Goal: Task Accomplishment & Management: Use online tool/utility

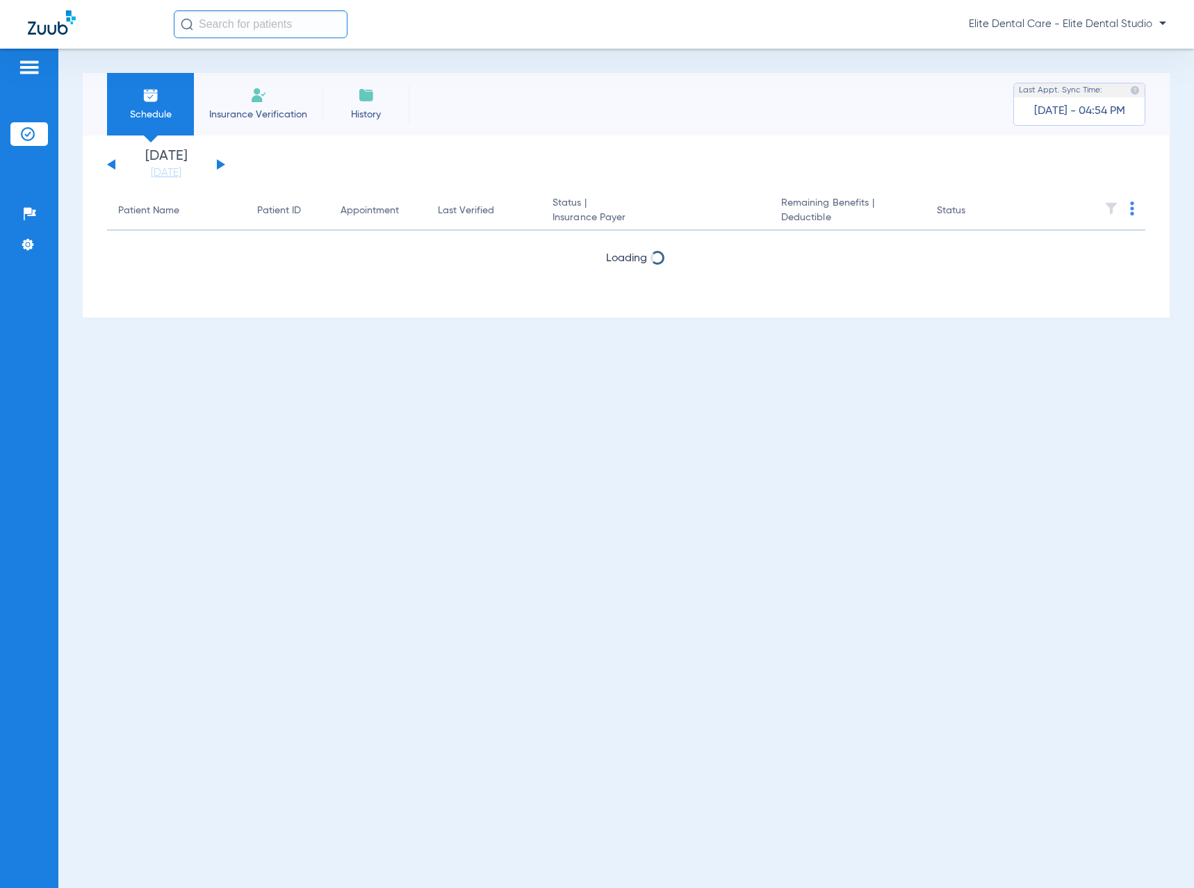
click at [216, 163] on div "Sunday 06-08-2025 Monday 06-09-2025 Tuesday 06-10-2025 Wednesday 06-11-2025 Thu…" at bounding box center [166, 164] width 118 height 31
click at [218, 163] on button at bounding box center [221, 164] width 8 height 10
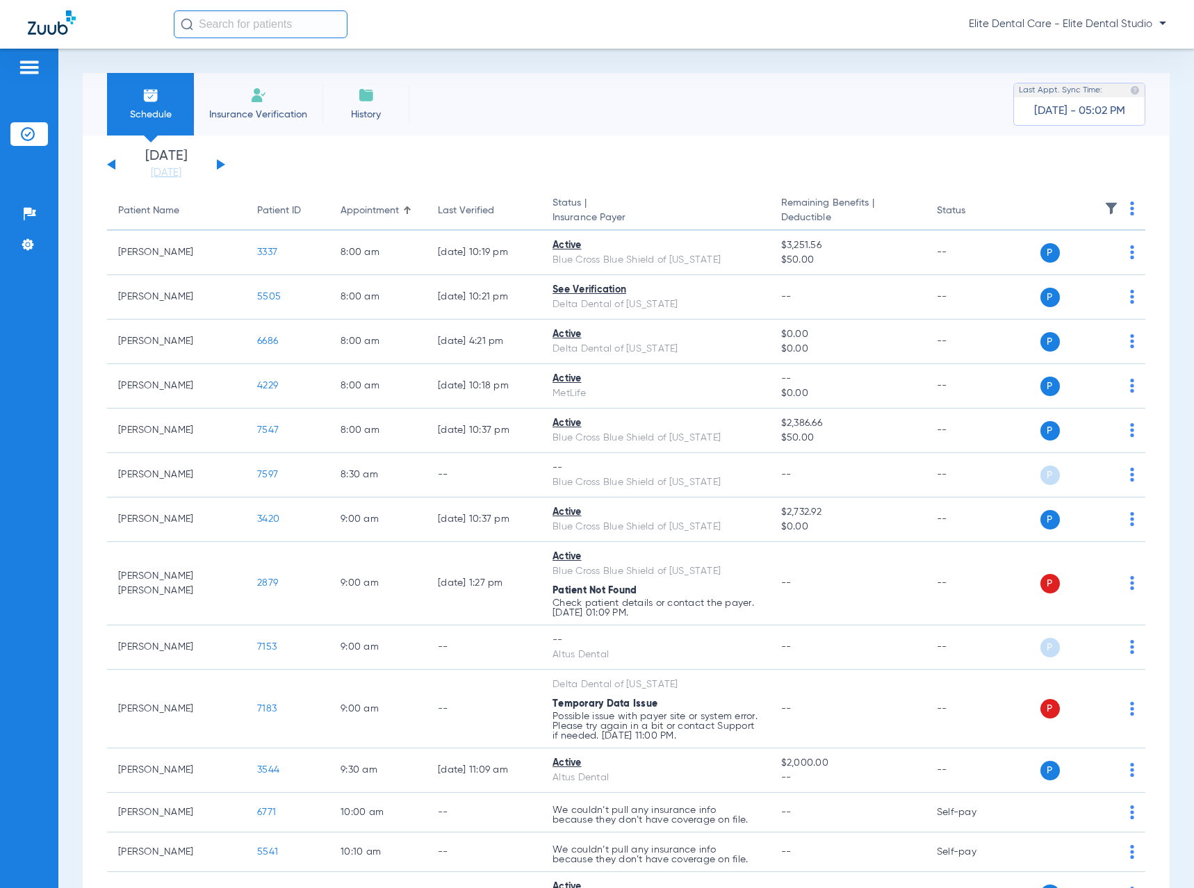
drag, startPoint x: 1123, startPoint y: 206, endPoint x: 1122, endPoint y: 214, distance: 7.8
click at [1130, 206] on img at bounding box center [1132, 209] width 4 height 14
click at [1059, 262] on span "Verify All" at bounding box center [1070, 264] width 83 height 10
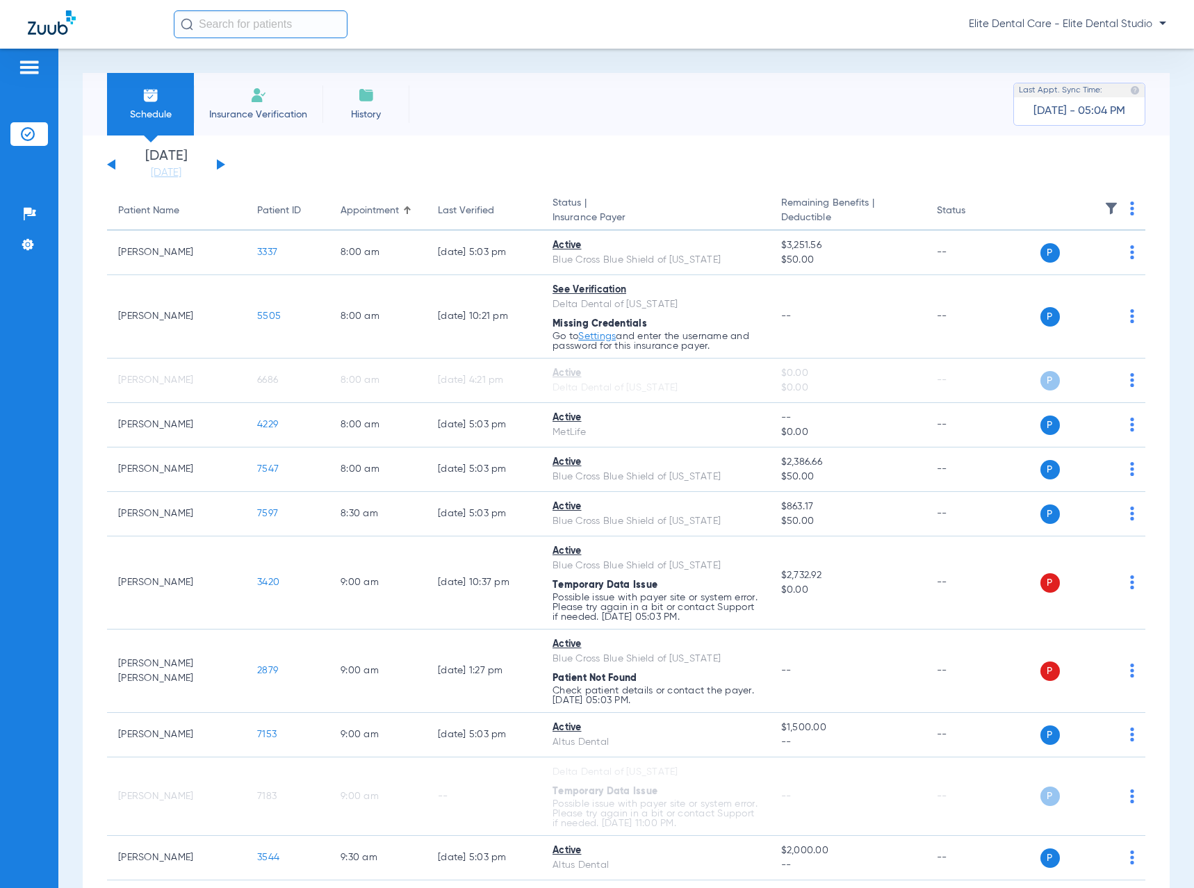
drag, startPoint x: 374, startPoint y: 126, endPoint x: 367, endPoint y: 136, distance: 11.4
click at [370, 128] on li "History" at bounding box center [365, 104] width 87 height 63
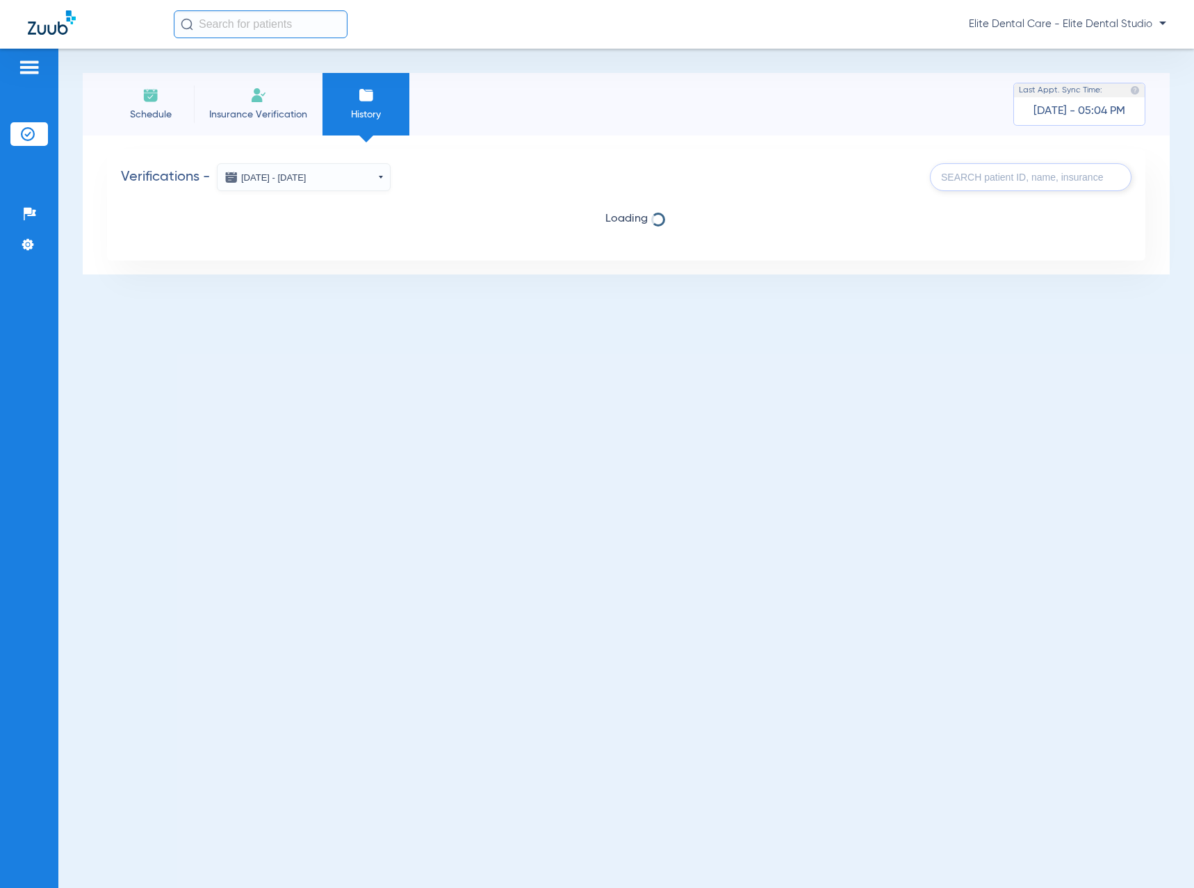
click at [160, 106] on li "Schedule" at bounding box center [150, 104] width 87 height 63
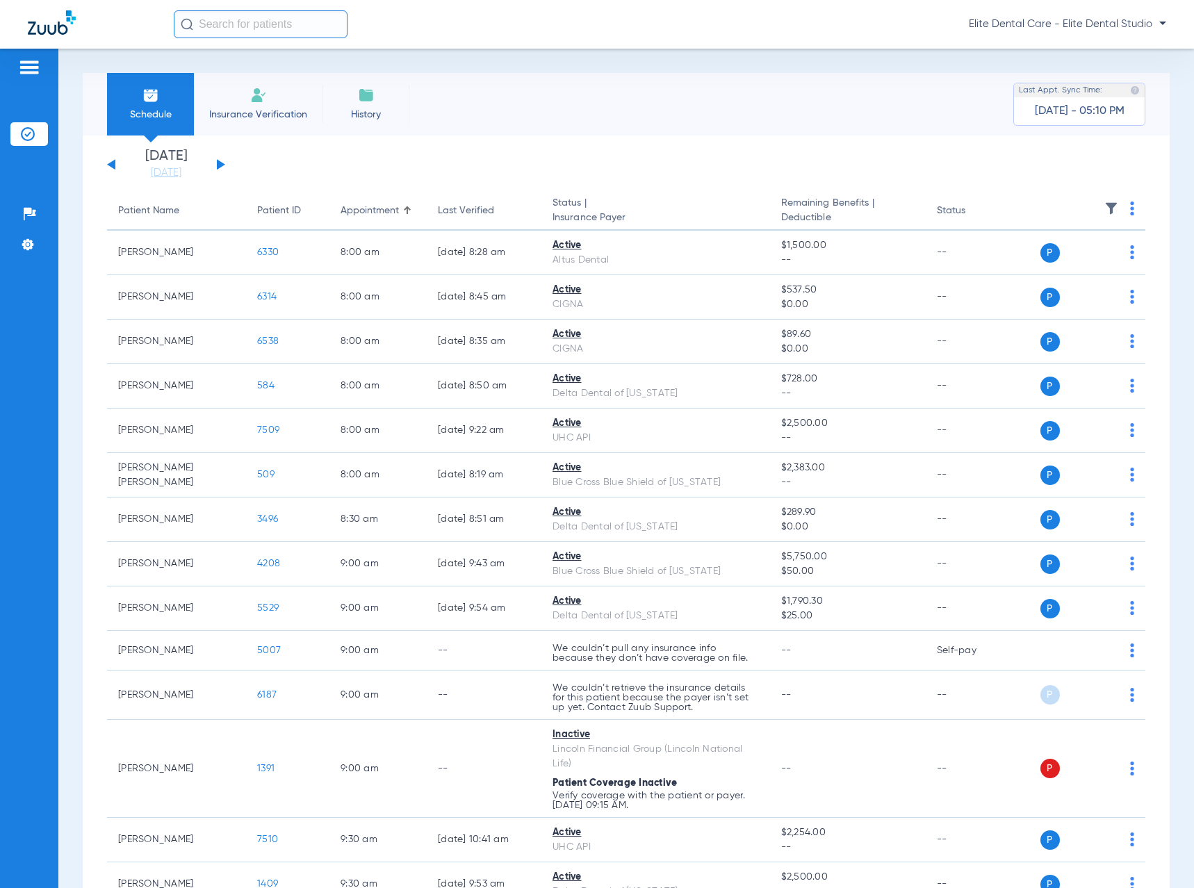
click at [1130, 202] on img at bounding box center [1132, 209] width 4 height 14
click at [1079, 272] on button "Verify All" at bounding box center [1068, 264] width 109 height 28
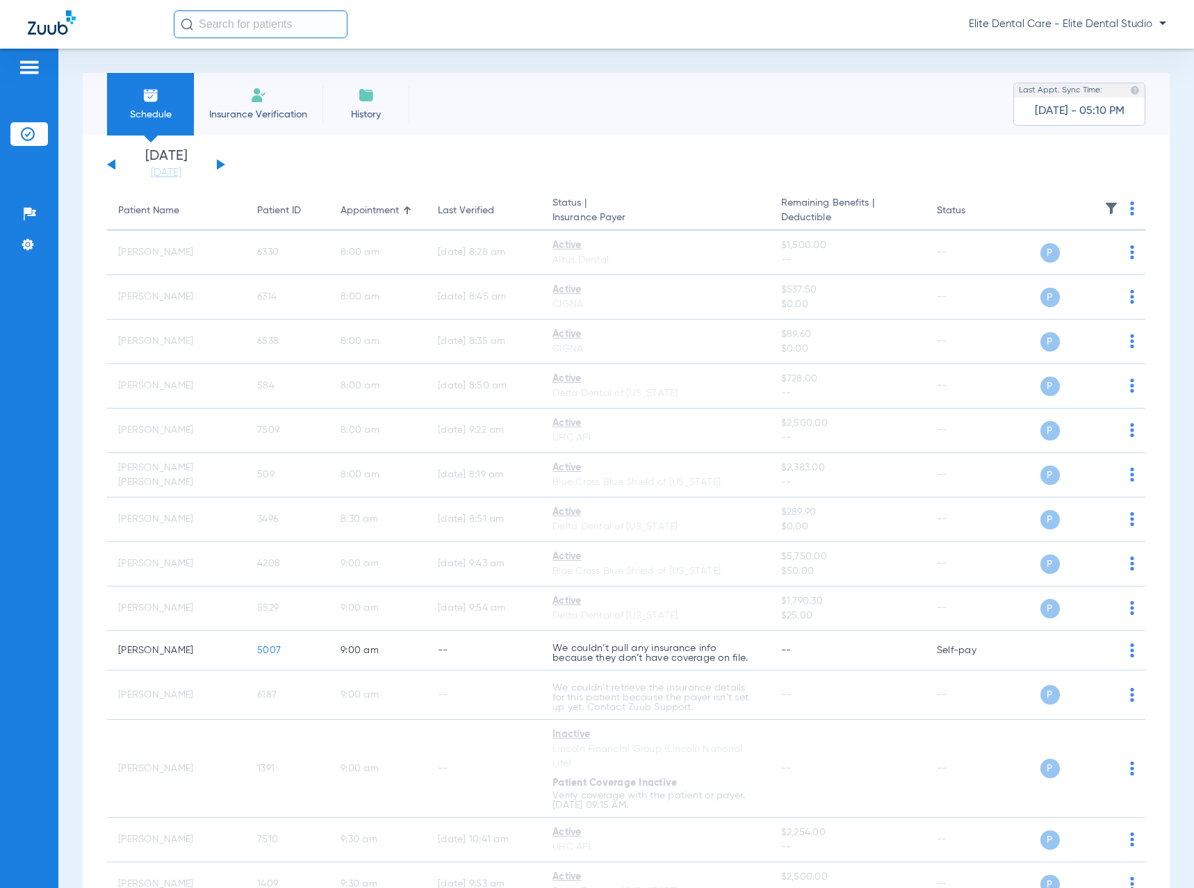
click at [224, 165] on button at bounding box center [221, 164] width 8 height 10
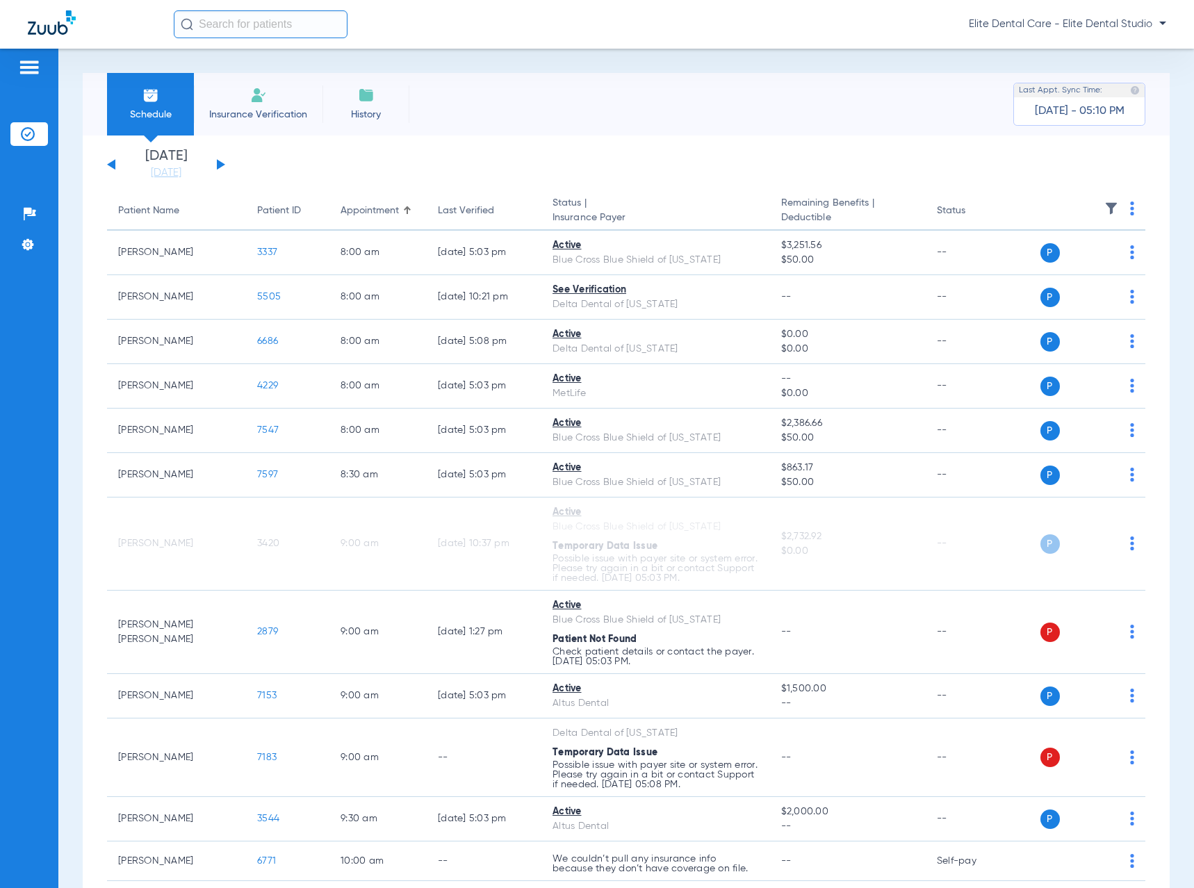
click at [1130, 211] on img at bounding box center [1132, 209] width 4 height 14
click at [1104, 265] on span "Verify All" at bounding box center [1070, 264] width 83 height 10
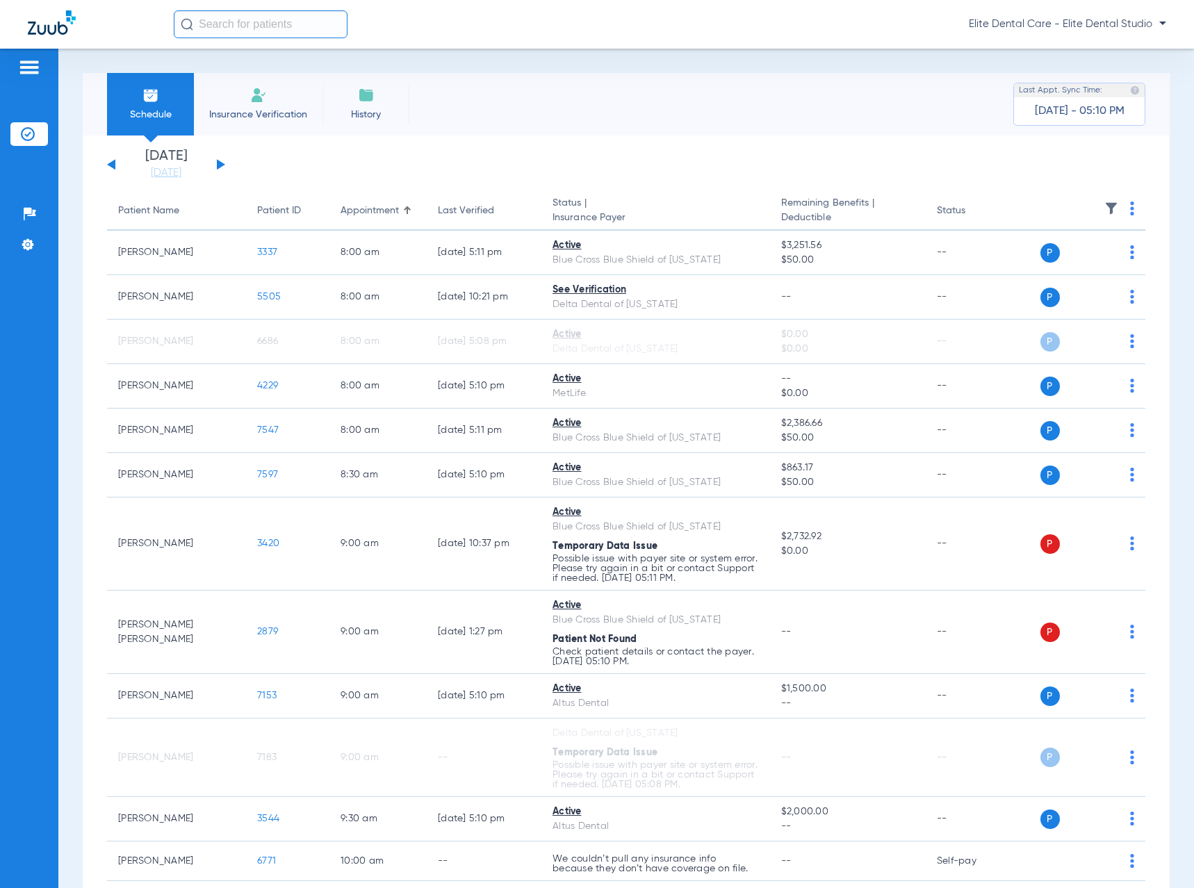
drag, startPoint x: 55, startPoint y: 516, endPoint x: 44, endPoint y: 529, distance: 16.7
click at [55, 516] on div "Patients Insurance Verification Setup Help Center Settings" at bounding box center [29, 493] width 58 height 888
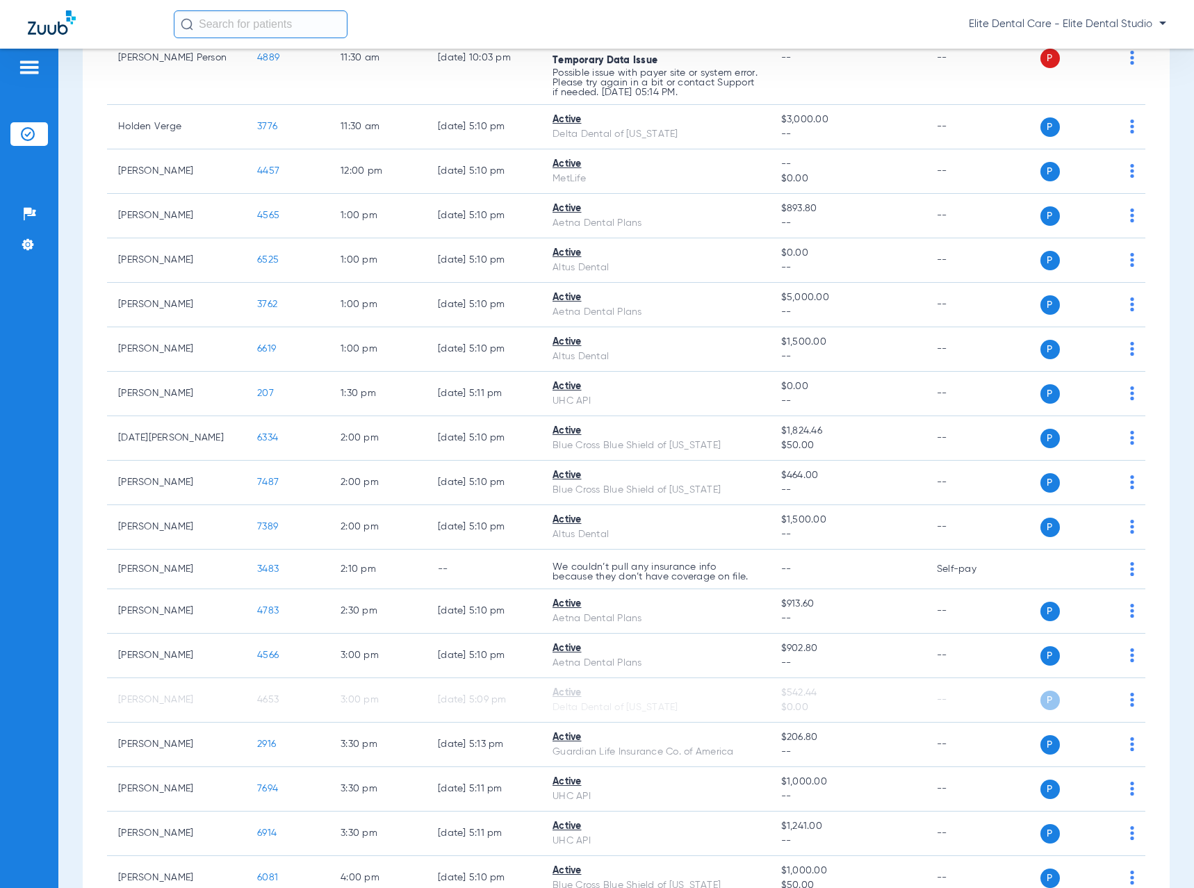
scroll to position [1233, 0]
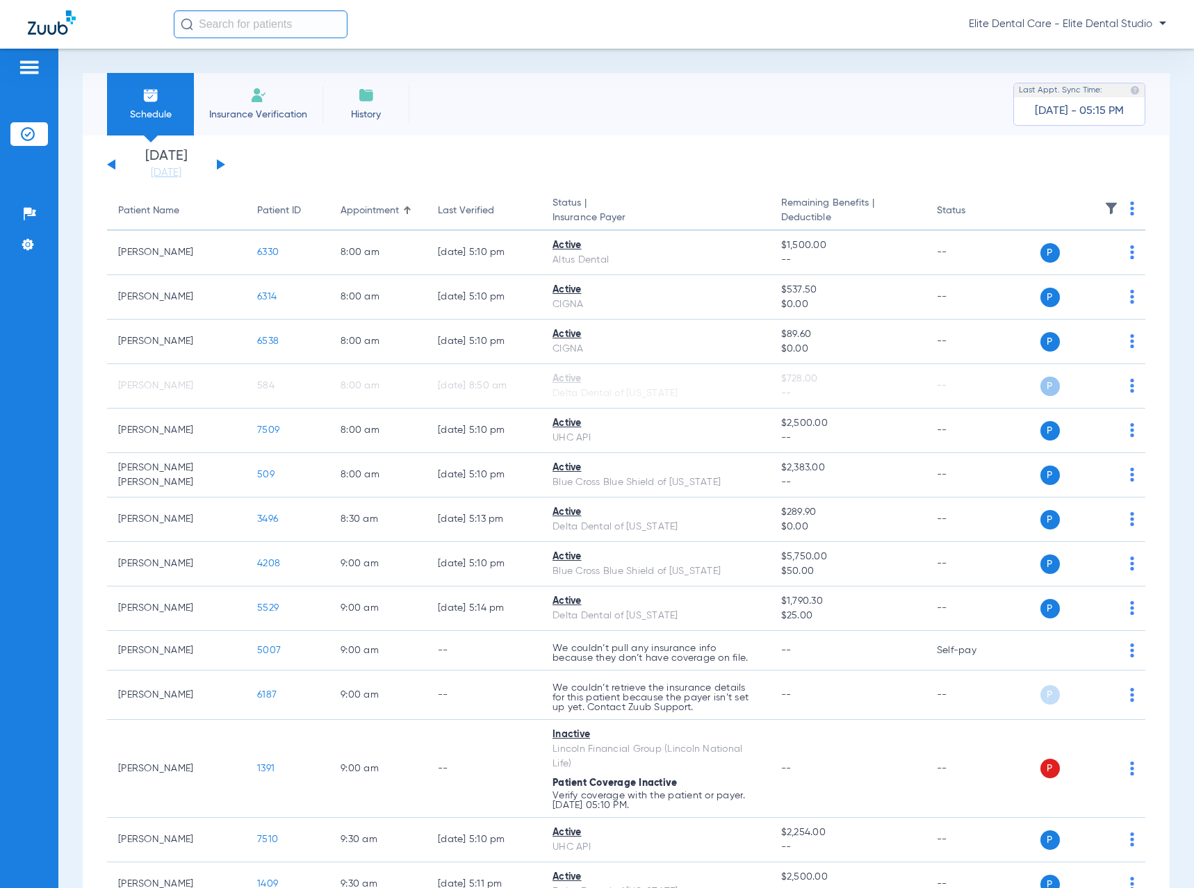
click at [215, 166] on div "[DATE] [DATE] [DATE] [DATE] [DATE] [DATE] [DATE] [DATE] [DATE] [DATE] [DATE] [D…" at bounding box center [166, 164] width 118 height 31
click at [223, 161] on div "[DATE] [DATE] [DATE] [DATE] [DATE] [DATE] [DATE] [DATE] [DATE] [DATE] [DATE] [D…" at bounding box center [166, 164] width 118 height 31
click at [221, 163] on button at bounding box center [221, 164] width 8 height 10
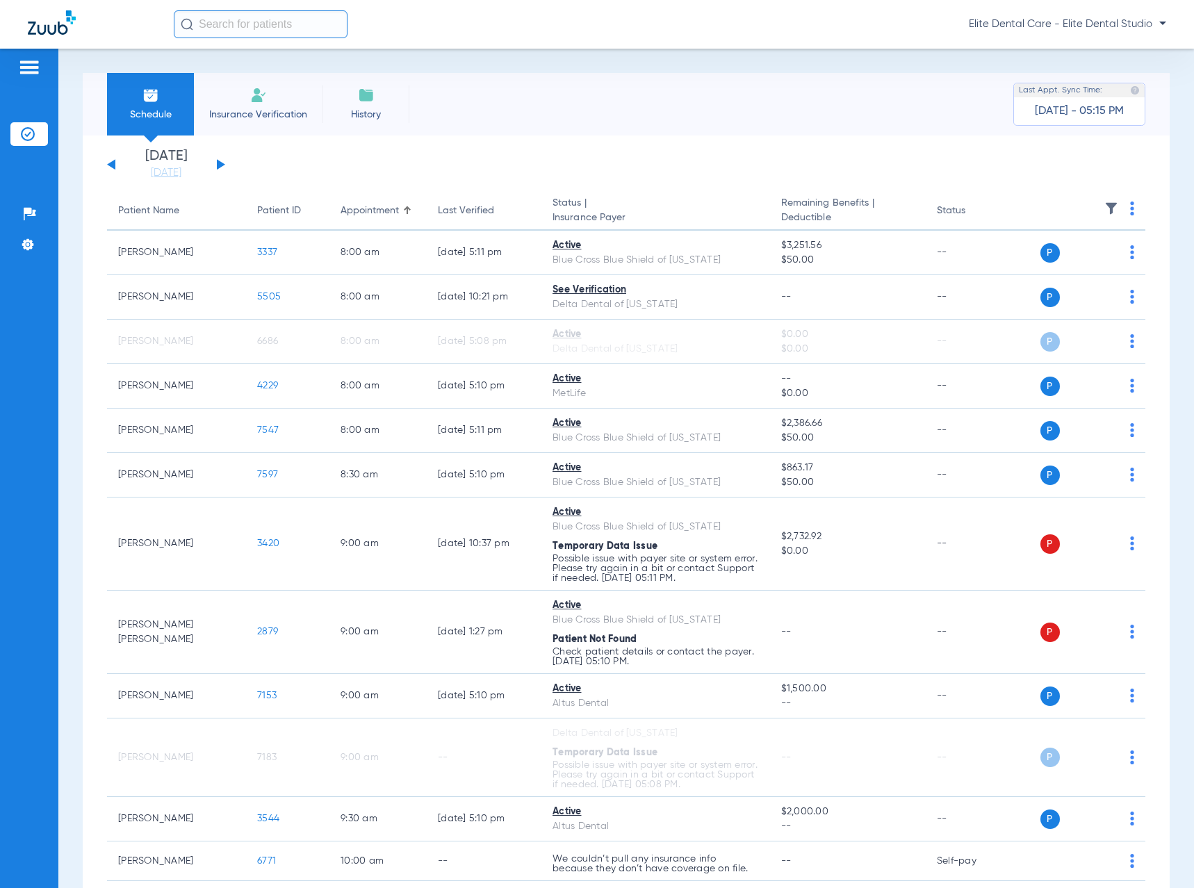
click at [1124, 207] on th at bounding box center [1083, 211] width 126 height 39
click at [1130, 211] on img at bounding box center [1132, 209] width 4 height 14
click at [1047, 259] on span "Verify All" at bounding box center [1070, 264] width 83 height 10
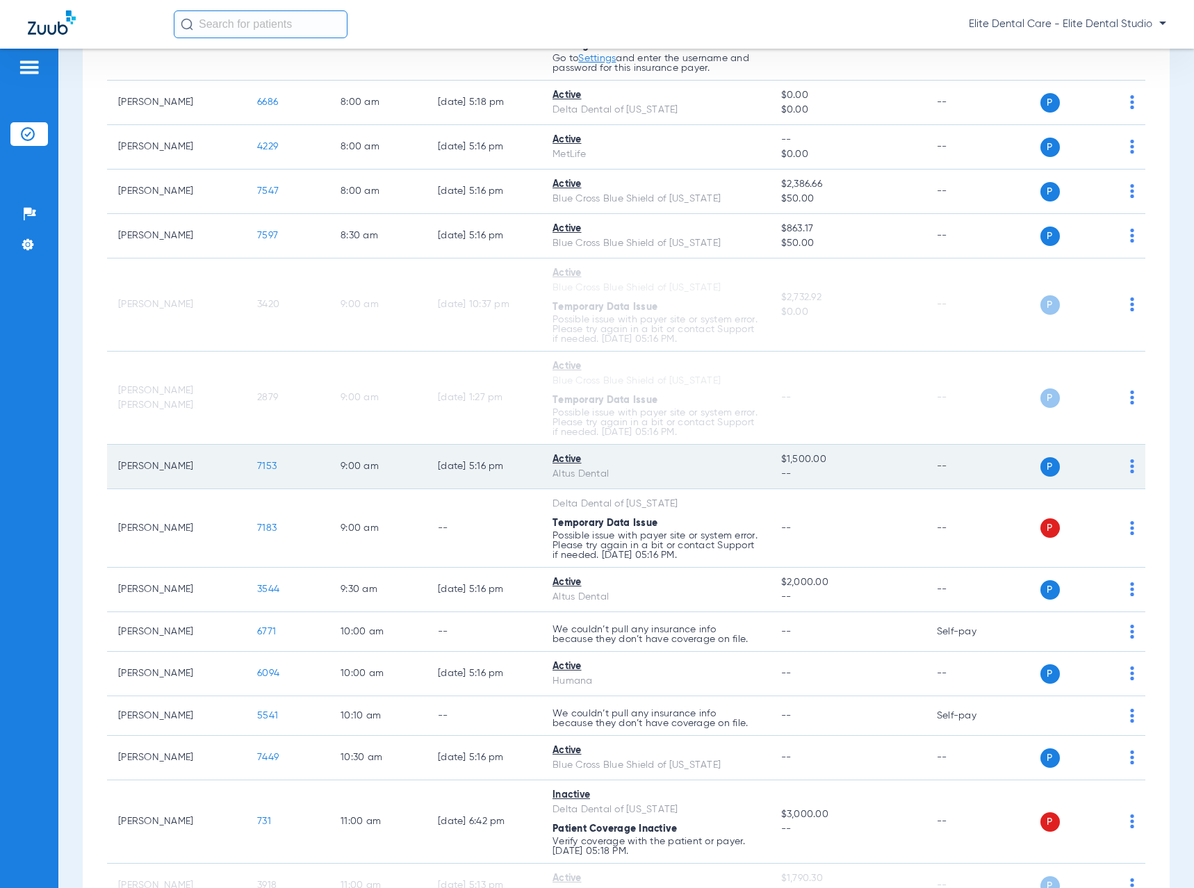
scroll to position [487, 0]
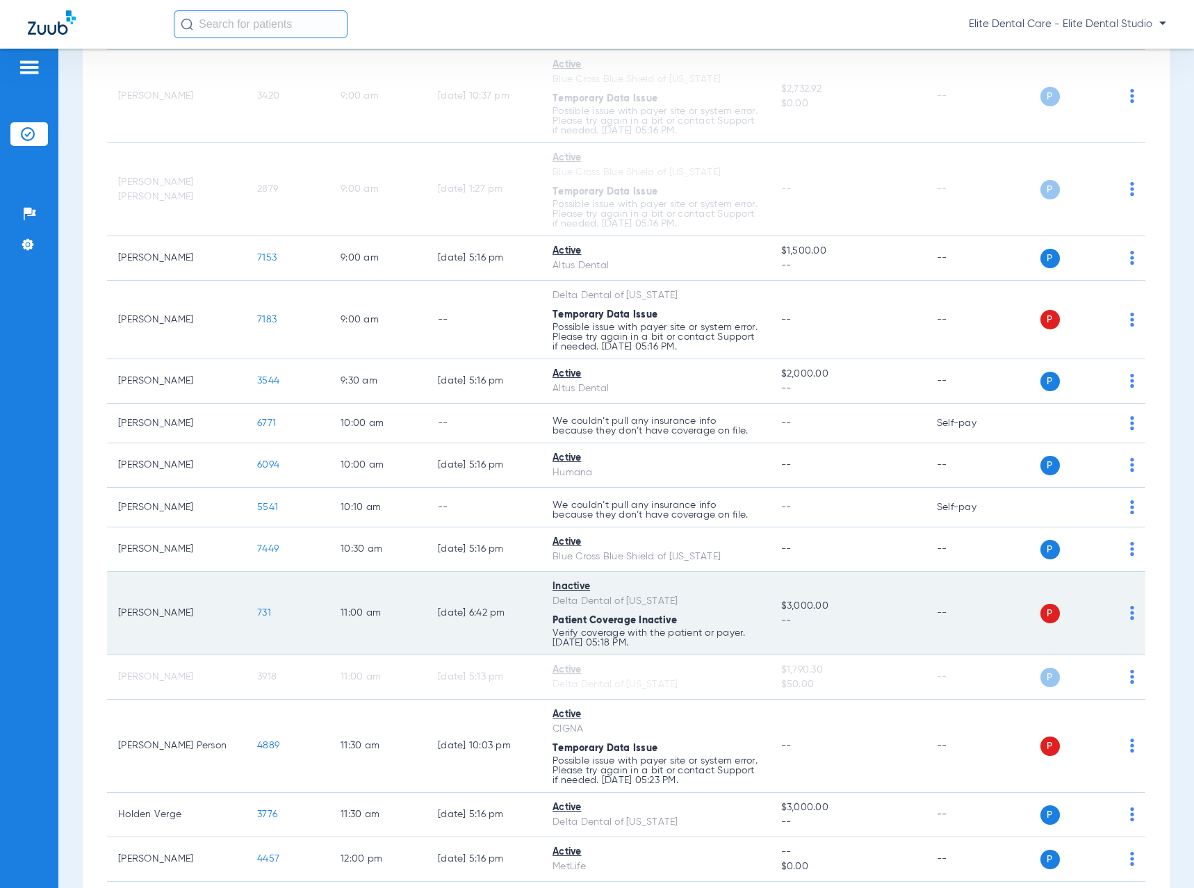
drag, startPoint x: 121, startPoint y: 612, endPoint x: 196, endPoint y: 616, distance: 75.2
click at [196, 616] on td "[PERSON_NAME]" at bounding box center [176, 613] width 139 height 83
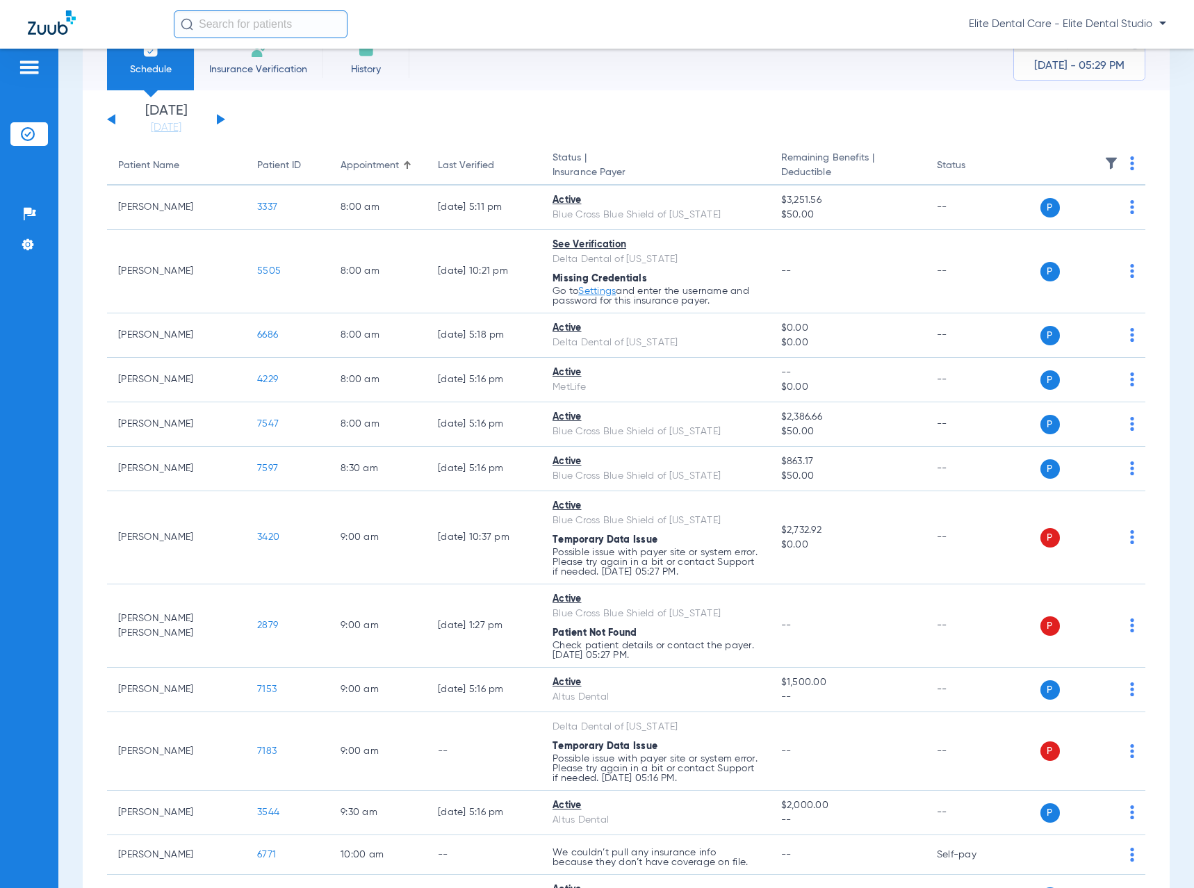
scroll to position [0, 0]
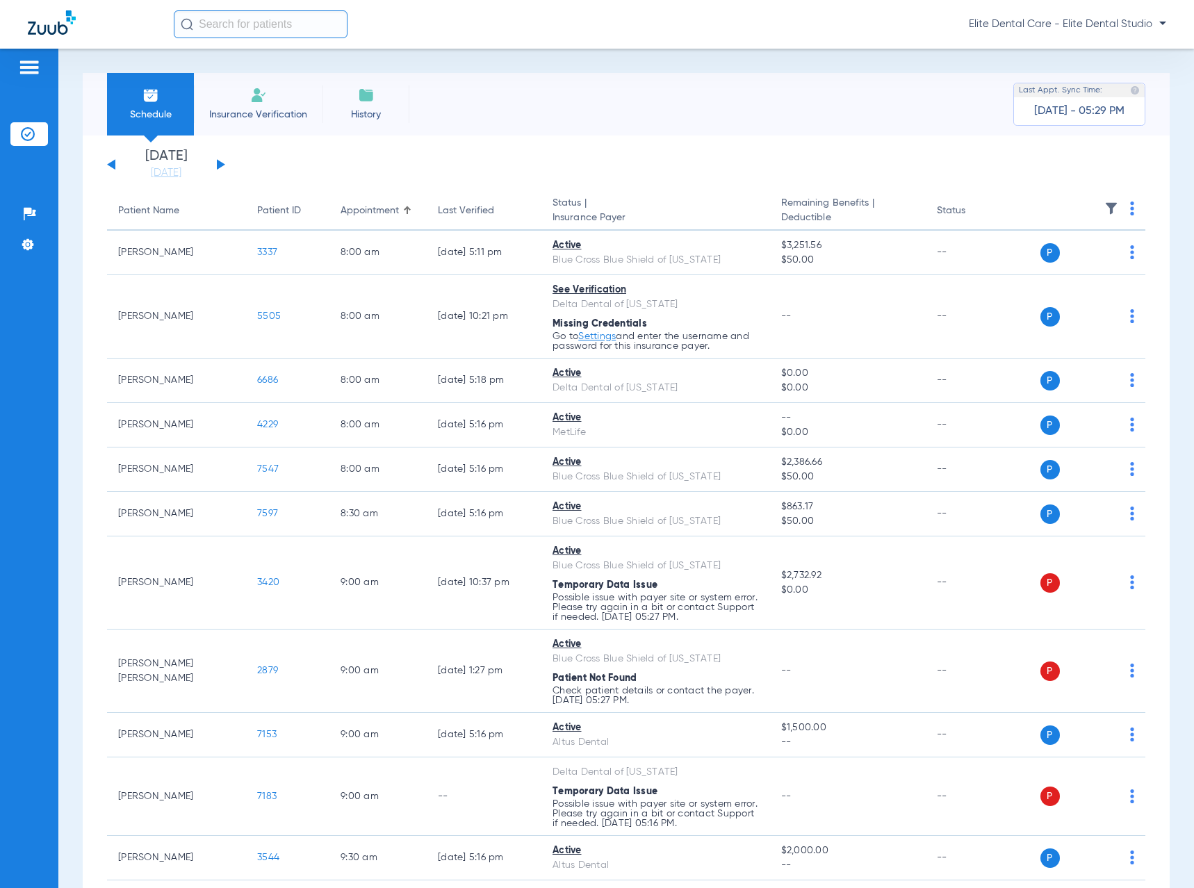
click at [220, 164] on button at bounding box center [221, 164] width 8 height 10
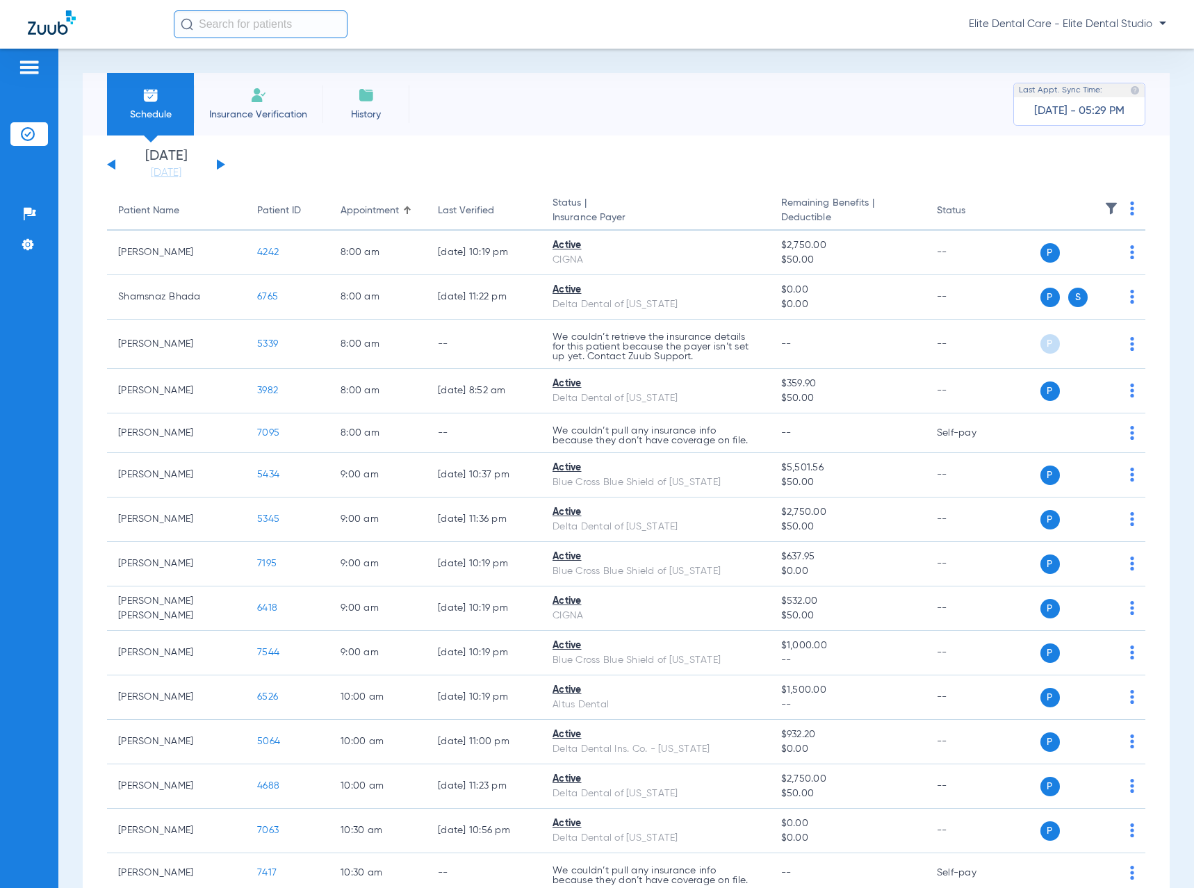
click at [1130, 206] on img at bounding box center [1132, 209] width 4 height 14
click at [1056, 266] on span "Verify All" at bounding box center [1068, 264] width 87 height 10
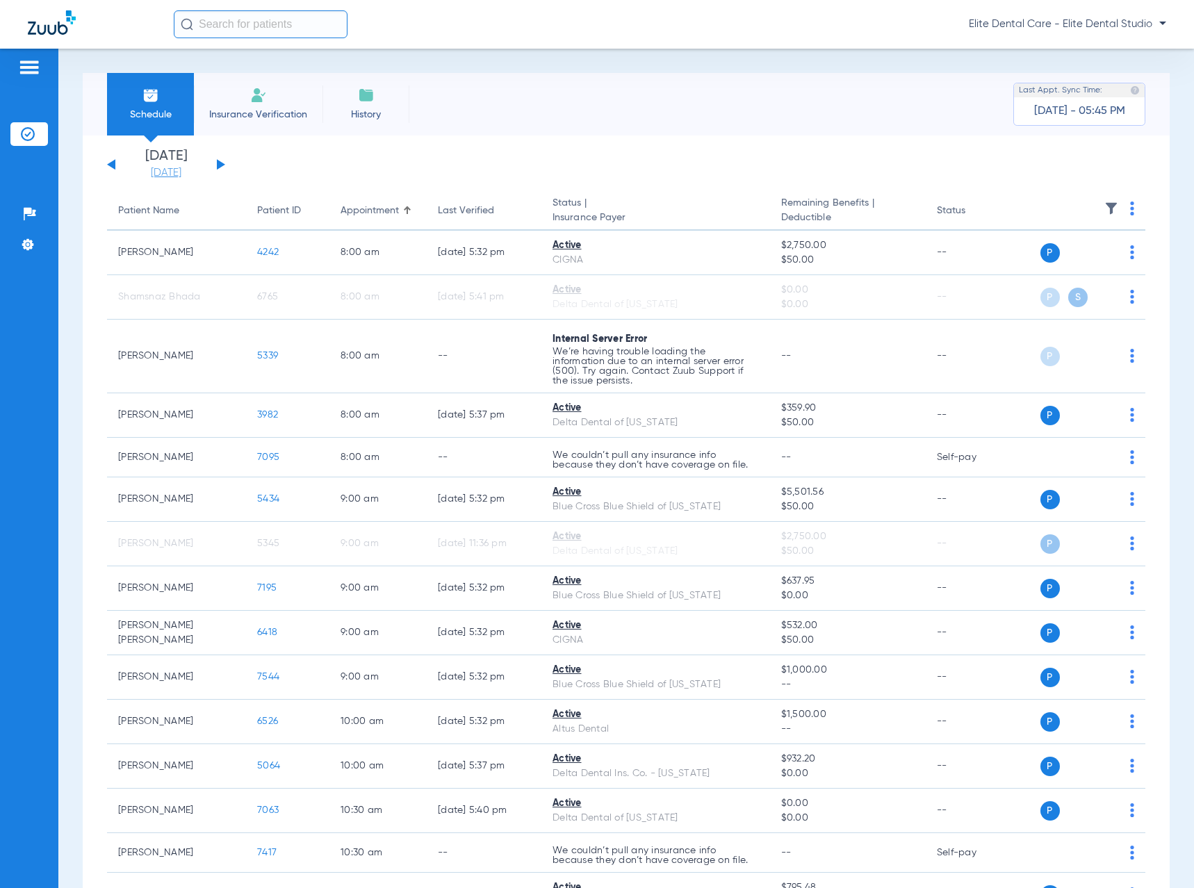
click at [158, 174] on link "[DATE]" at bounding box center [165, 173] width 83 height 14
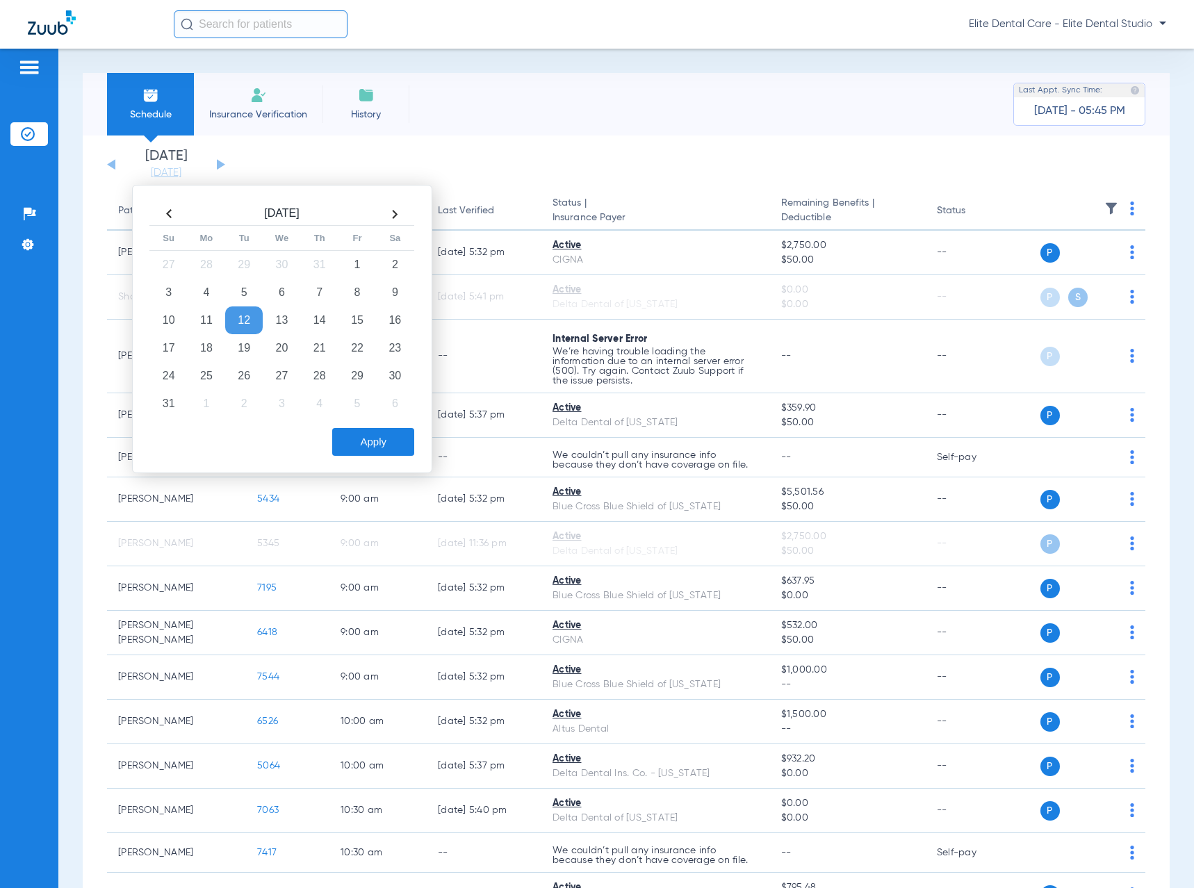
drag, startPoint x: 299, startPoint y: 126, endPoint x: 302, endPoint y: 143, distance: 16.9
click at [298, 129] on li "Insurance Verification" at bounding box center [258, 104] width 129 height 63
